Goal: Task Accomplishment & Management: Manage account settings

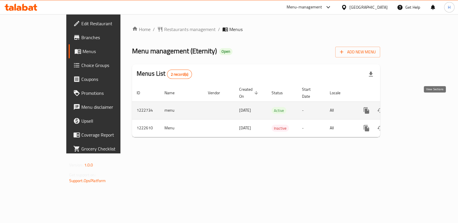
click at [415, 103] on link "enhanced table" at bounding box center [408, 110] width 14 height 14
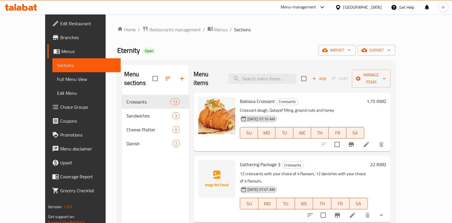
click at [271, 51] on div "Eternity Open import export" at bounding box center [256, 50] width 278 height 11
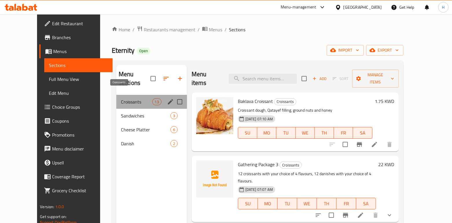
click at [121, 98] on span "Croissants" at bounding box center [136, 101] width 31 height 7
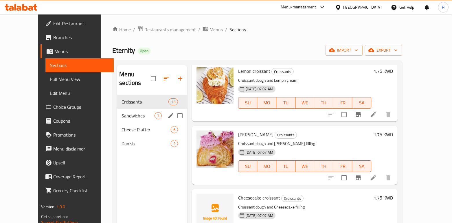
click at [122, 112] on span "Sandwiches" at bounding box center [138, 115] width 33 height 7
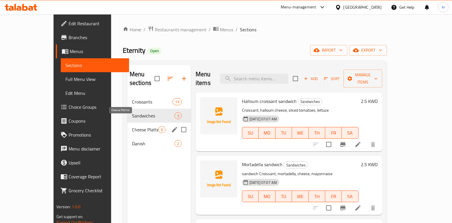
click at [132, 126] on span "Cheese Platter" at bounding box center [145, 129] width 26 height 7
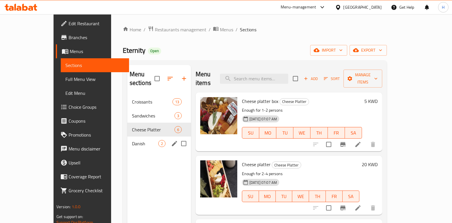
click at [132, 140] on span "Danish" at bounding box center [145, 143] width 26 height 7
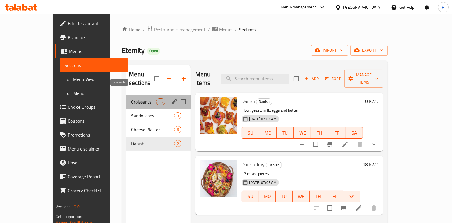
drag, startPoint x: 109, startPoint y: 92, endPoint x: 112, endPoint y: 101, distance: 9.4
click at [131, 98] on span "Croissants" at bounding box center [143, 101] width 25 height 7
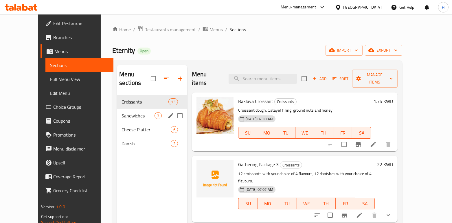
click at [122, 112] on span "Sandwiches" at bounding box center [138, 115] width 33 height 7
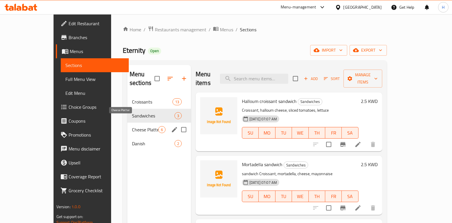
click at [132, 126] on span "Cheese Platter" at bounding box center [145, 129] width 26 height 7
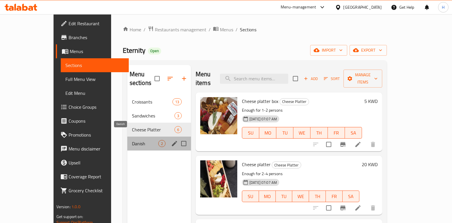
click at [132, 140] on span "Danish" at bounding box center [145, 143] width 26 height 7
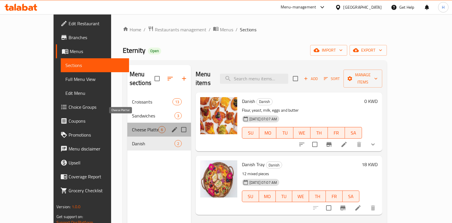
click at [132, 126] on span "Cheese Platter" at bounding box center [145, 129] width 26 height 7
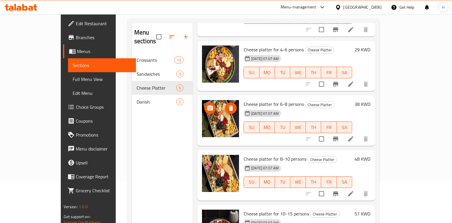
scroll to position [77, 0]
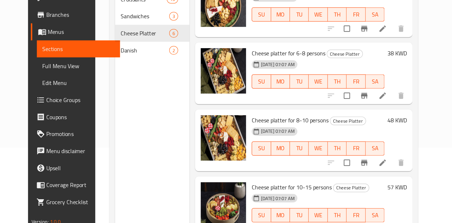
drag, startPoint x: 302, startPoint y: 54, endPoint x: 310, endPoint y: 25, distance: 30.3
click at [306, 40] on div "Cheese platter for 4-6 persons Cheese Platter 12-02-2024 07:07 AM SU MO TU WE T…" at bounding box center [286, 31] width 178 height 50
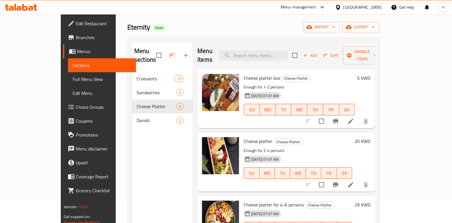
scroll to position [0, 0]
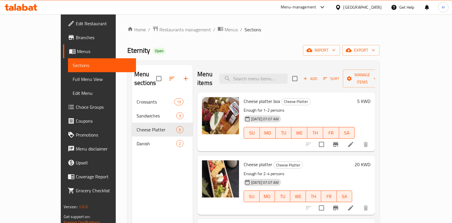
click at [127, 50] on span "Eternity" at bounding box center [138, 50] width 23 height 13
copy span "Eternity"
click at [316, 7] on div "Menu-management" at bounding box center [299, 7] width 36 height 7
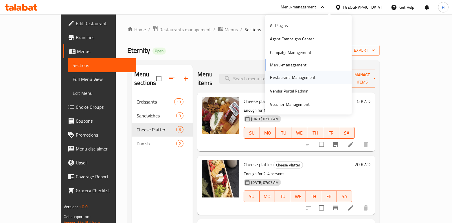
click at [286, 79] on div "Restaurant-Management" at bounding box center [292, 77] width 45 height 6
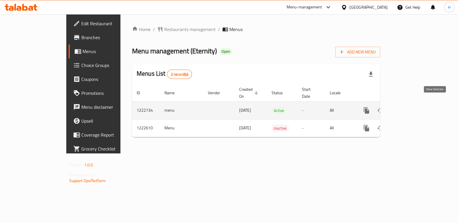
click at [411, 108] on icon "enhanced table" at bounding box center [408, 110] width 5 height 5
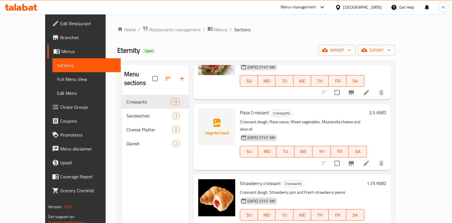
scroll to position [270, 0]
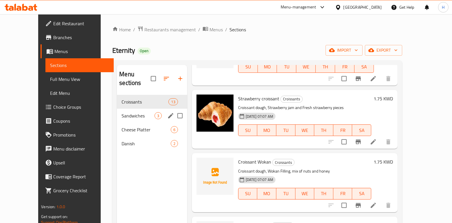
click at [127, 112] on span "Sandwiches" at bounding box center [138, 115] width 33 height 7
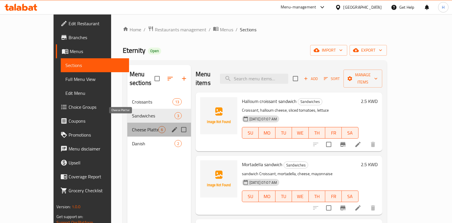
click at [132, 126] on span "Cheese Platter" at bounding box center [145, 129] width 26 height 7
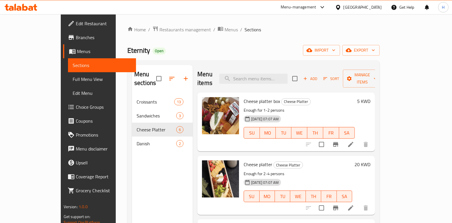
click at [76, 21] on span "Edit Restaurant" at bounding box center [104, 23] width 56 height 7
